Goal: Find contact information: Find contact information

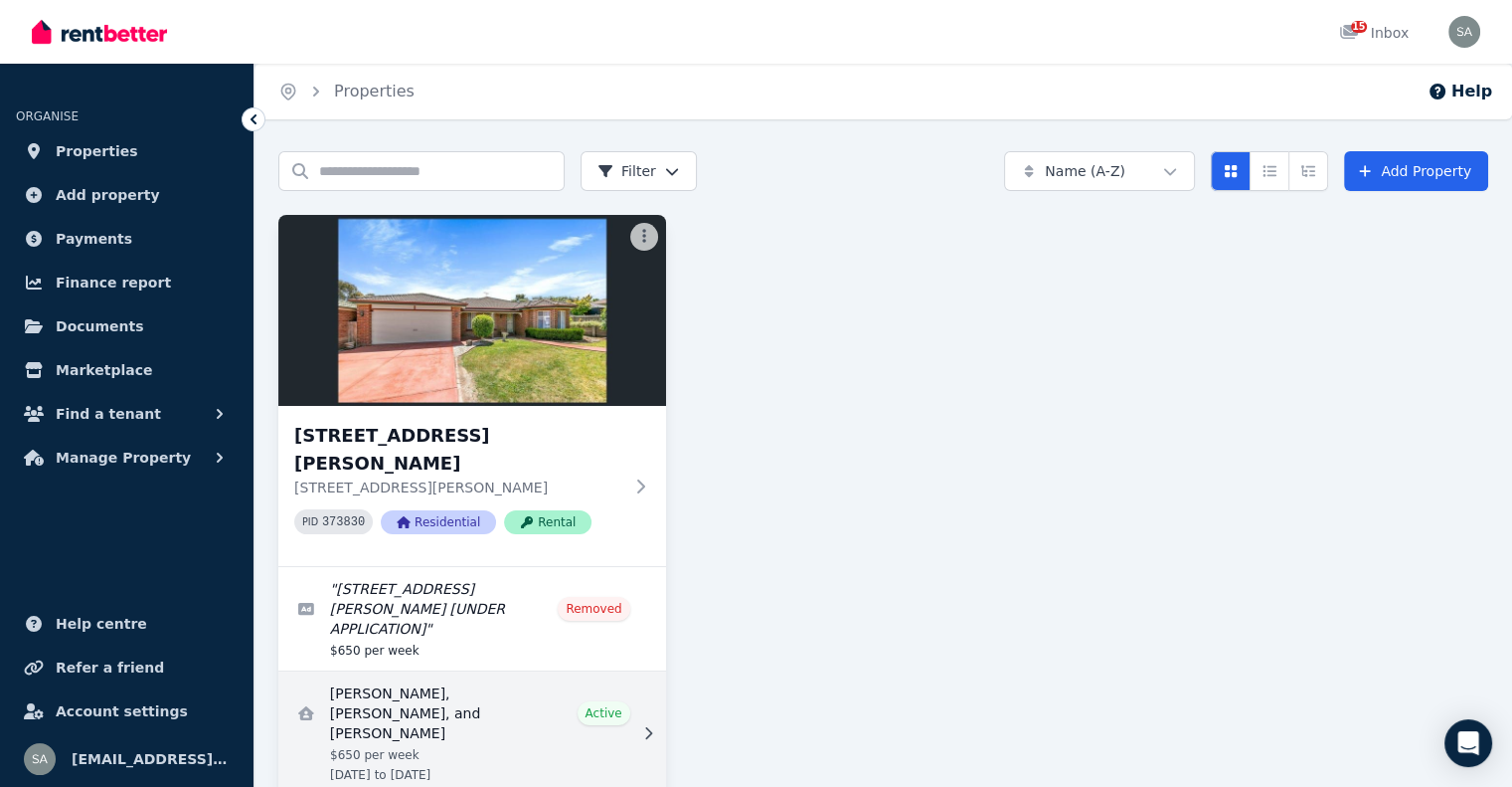
click at [415, 671] on link "View details for Ashleigh O'Lynn, Michael O'Lynn, and Hayley Devent" at bounding box center [472, 733] width 388 height 124
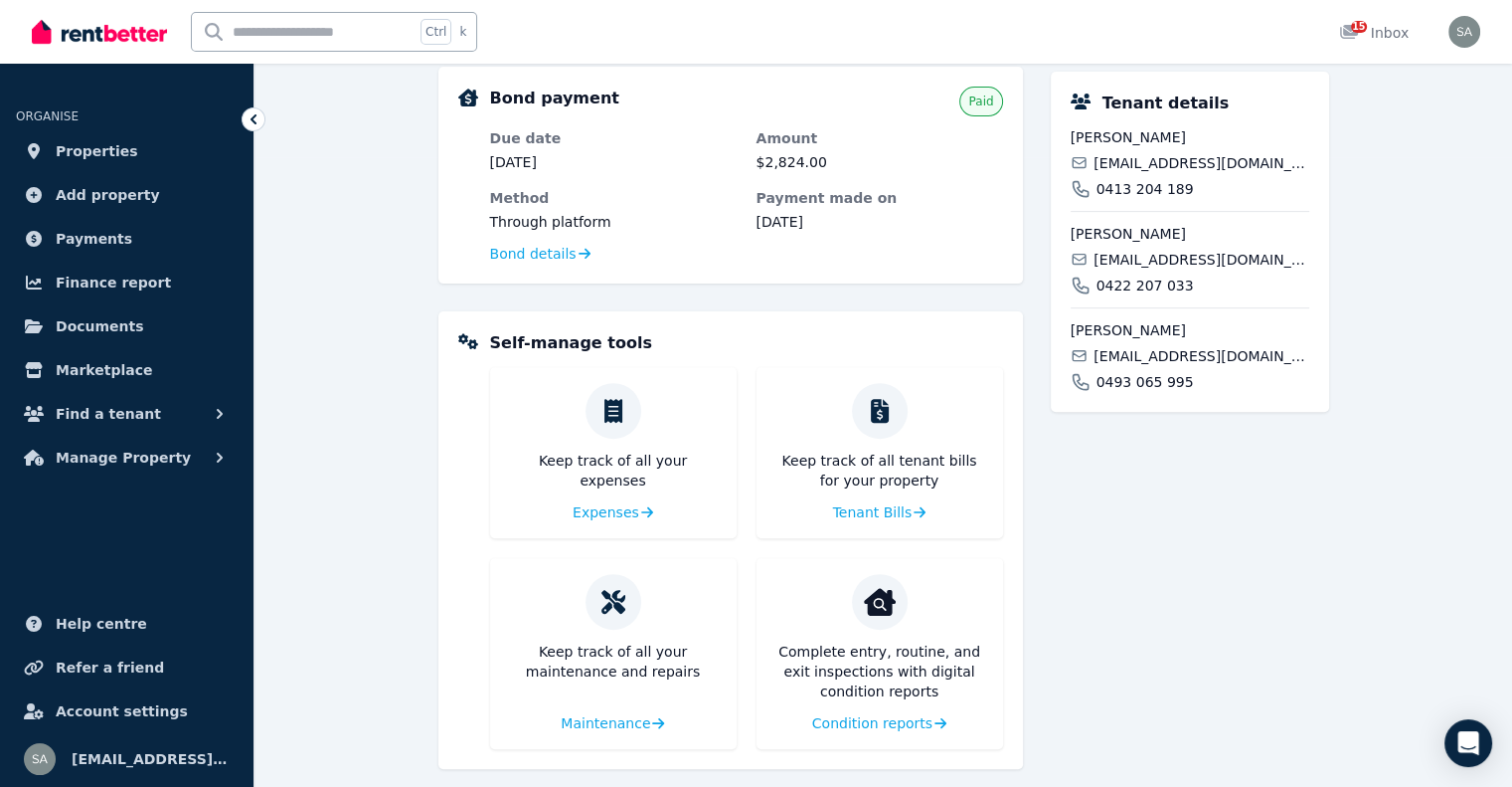
scroll to position [646, 0]
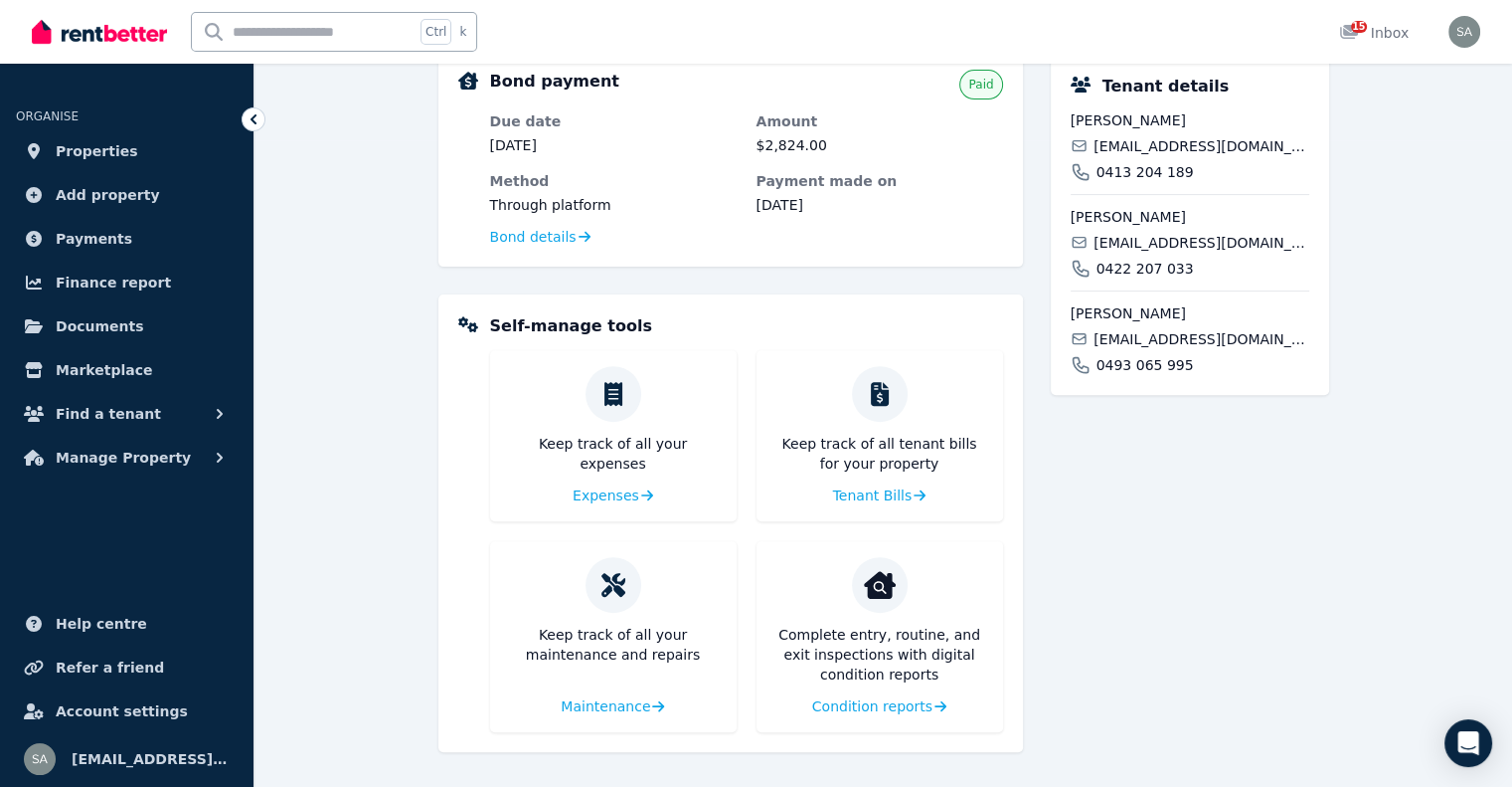
click at [1130, 126] on span "Ashleigh O'Lynn" at bounding box center [1190, 121] width 238 height 20
click at [1127, 124] on span "Ashleigh O'Lynn" at bounding box center [1190, 121] width 238 height 20
copy div "Ashleigh O'Lynn"
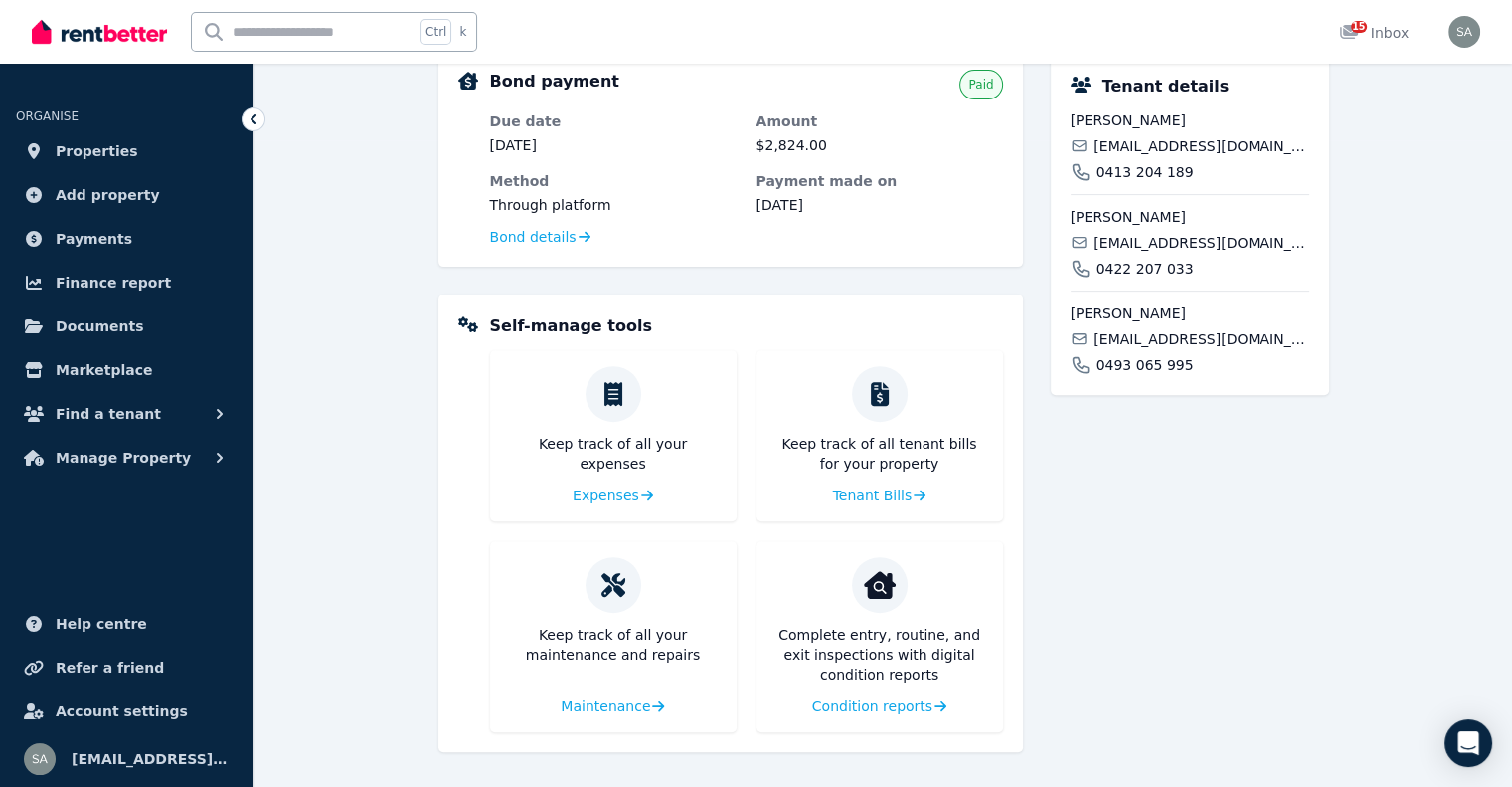
click at [1158, 138] on span "ashleigh@olynn.net.au" at bounding box center [1201, 147] width 214 height 20
copy div "ashleigh@olynn.net.au"
click at [1166, 175] on span "0413 204 189" at bounding box center [1146, 172] width 98 height 20
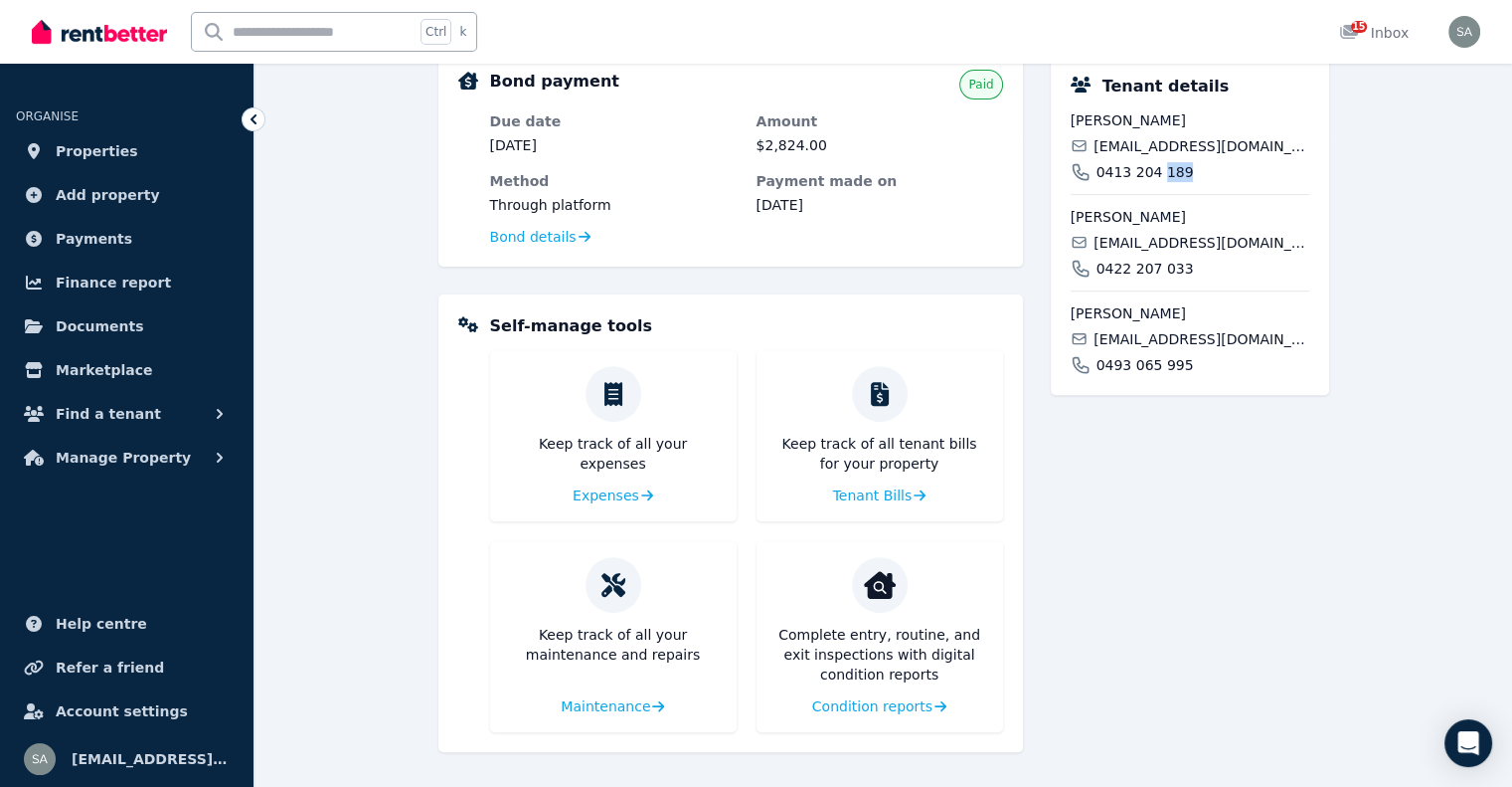
click at [1166, 175] on span "0413 204 189" at bounding box center [1146, 172] width 98 height 20
copy span "0413 204 189"
drag, startPoint x: 1096, startPoint y: 143, endPoint x: 1238, endPoint y: 146, distance: 142.0
click at [1238, 146] on div "ashleigh@olynn.net.au" at bounding box center [1190, 147] width 238 height 20
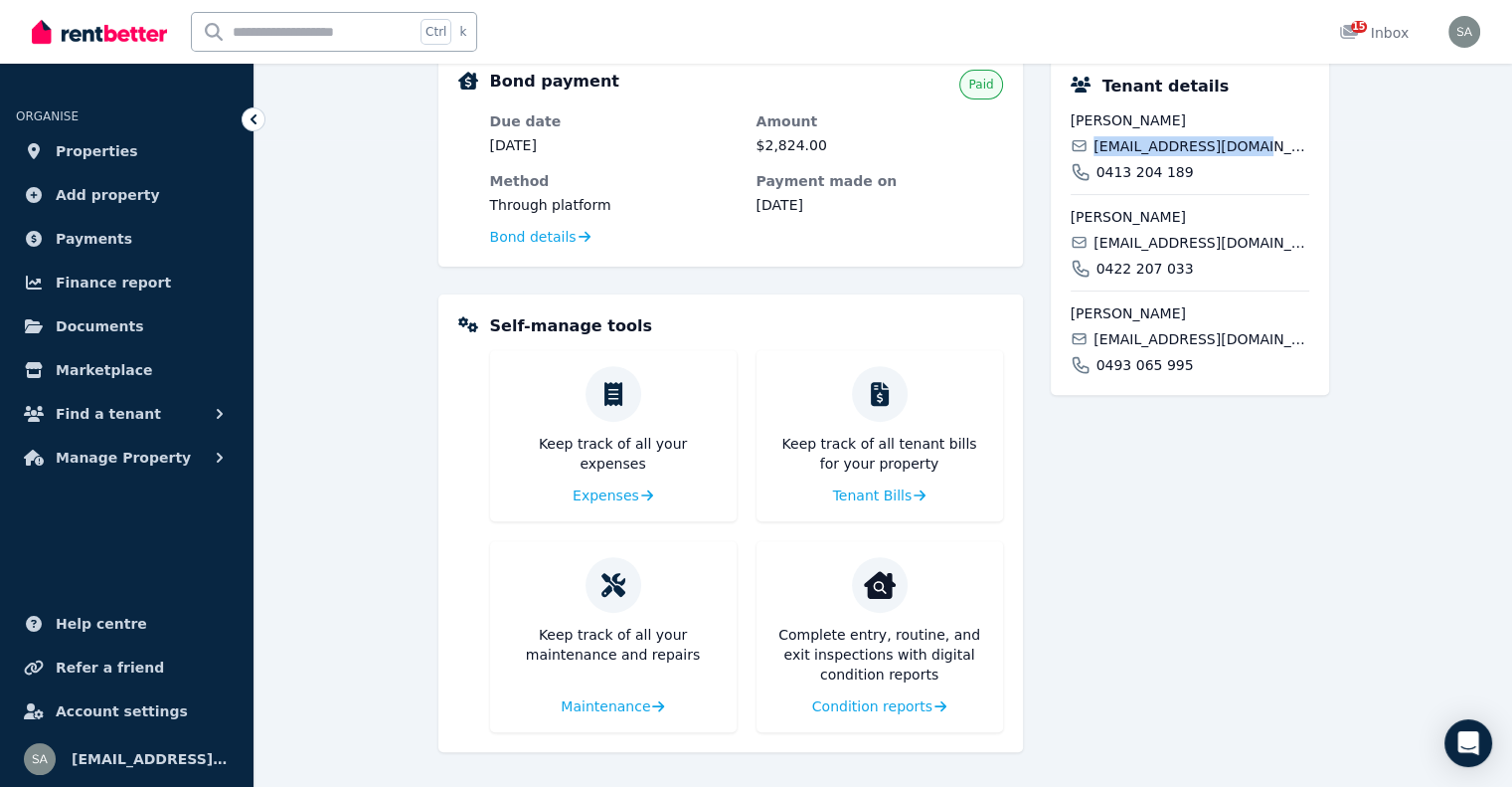
copy span "ashleigh@olynn.net.au"
